Goal: Find contact information: Find contact information

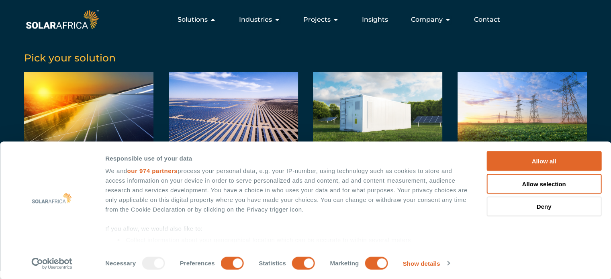
scroll to position [585, 0]
click at [483, 15] on span "Contact" at bounding box center [487, 20] width 26 height 10
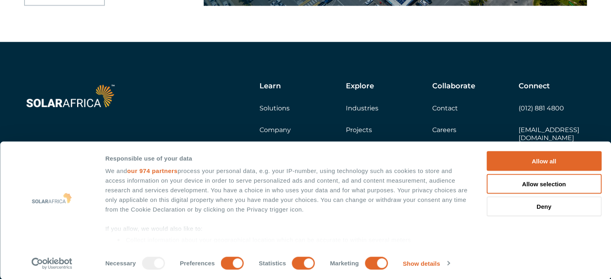
drag, startPoint x: 516, startPoint y: 130, endPoint x: 594, endPoint y: 130, distance: 77.9
click at [594, 130] on div "Learn Solutions Company Insights Explore Industries Projects Collaborate Contac…" at bounding box center [305, 164] width 611 height 245
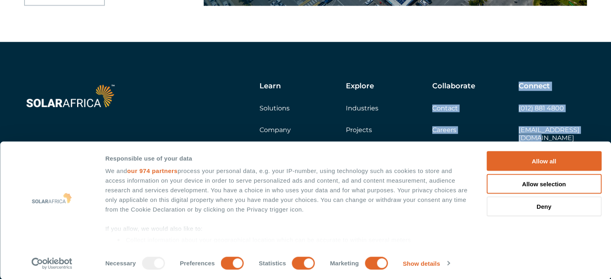
click at [594, 130] on div "Learn Solutions Company Insights Explore Industries Projects Collaborate Contac…" at bounding box center [305, 164] width 611 height 245
drag, startPoint x: 585, startPoint y: 130, endPoint x: 518, endPoint y: 129, distance: 67.1
click at [518, 129] on div "Connect (012) 881 4800 info@solarafrica.com" at bounding box center [552, 127] width 68 height 90
